Goal: Information Seeking & Learning: Learn about a topic

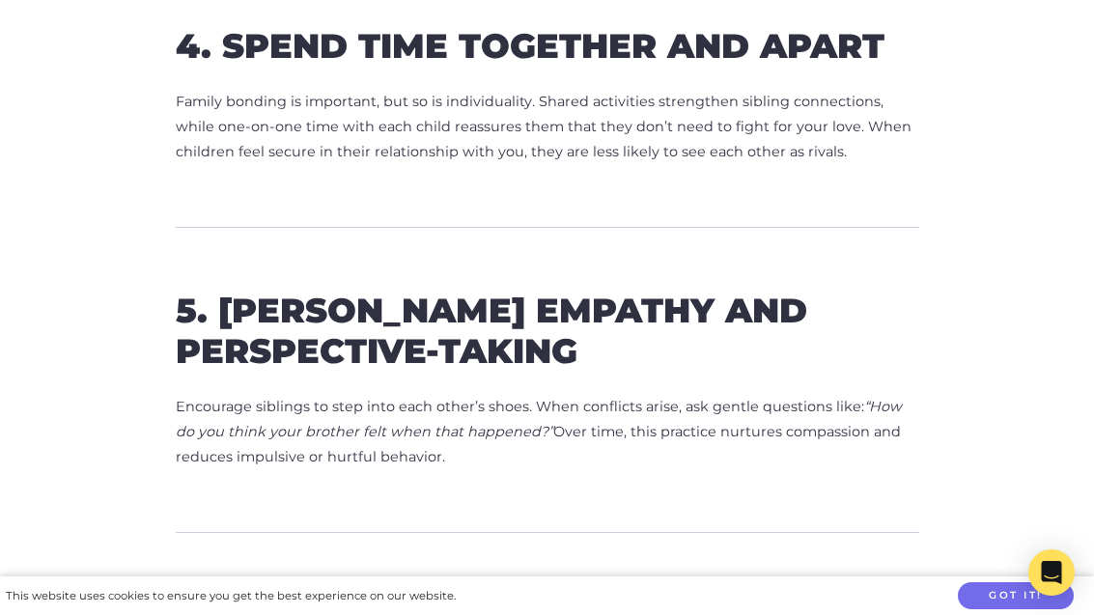
scroll to position [2057, 0]
